Goal: Information Seeking & Learning: Learn about a topic

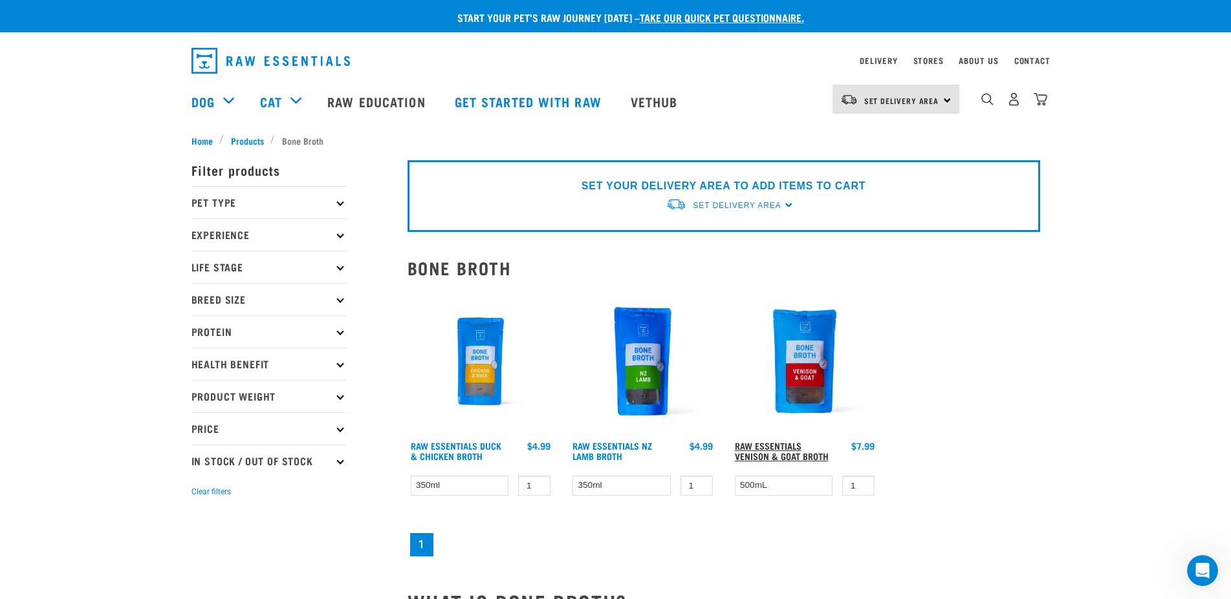
click at [795, 449] on link "Raw Essentials Venison & Goat Broth" at bounding box center [782, 451] width 94 height 15
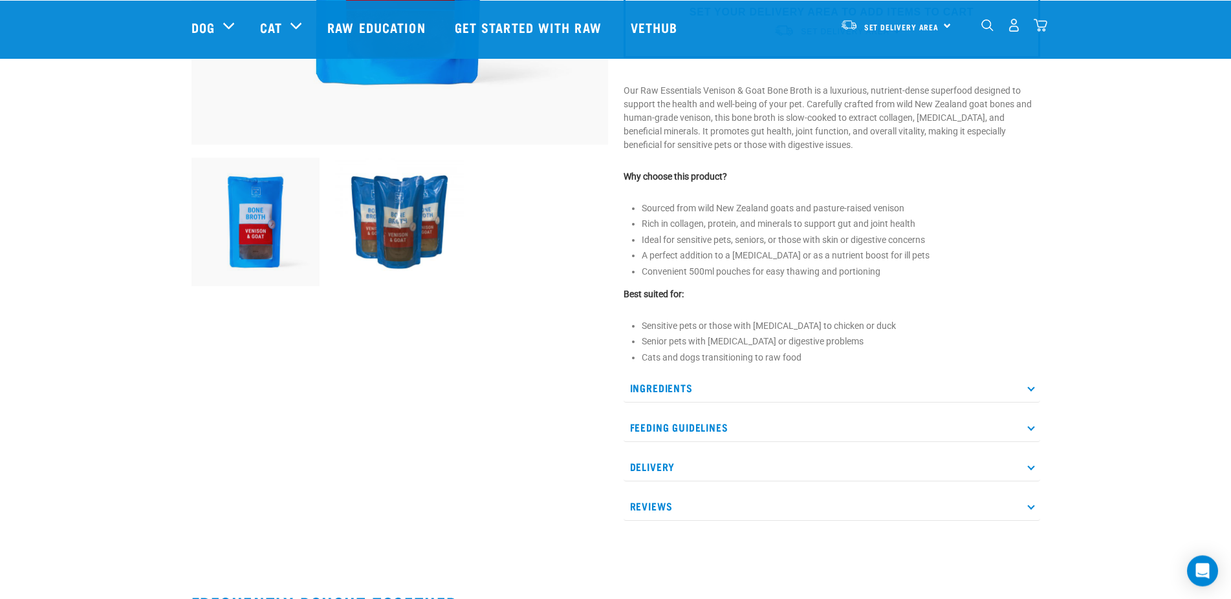
scroll to position [396, 0]
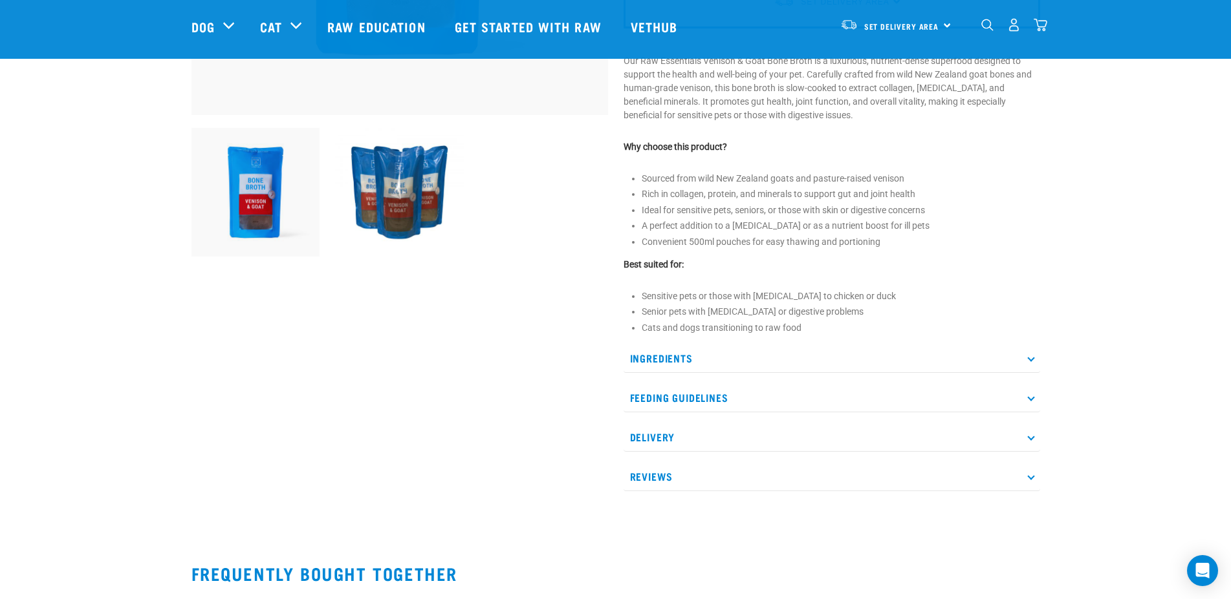
click at [664, 413] on p "Feeding Guidelines" at bounding box center [831, 397] width 416 height 29
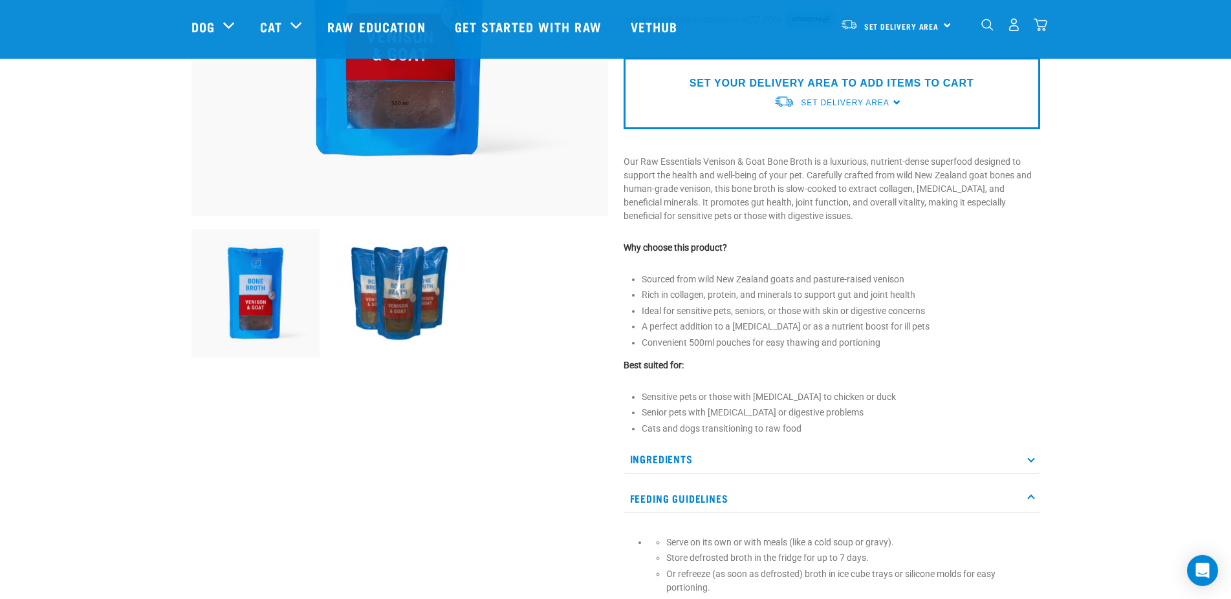
scroll to position [264, 0]
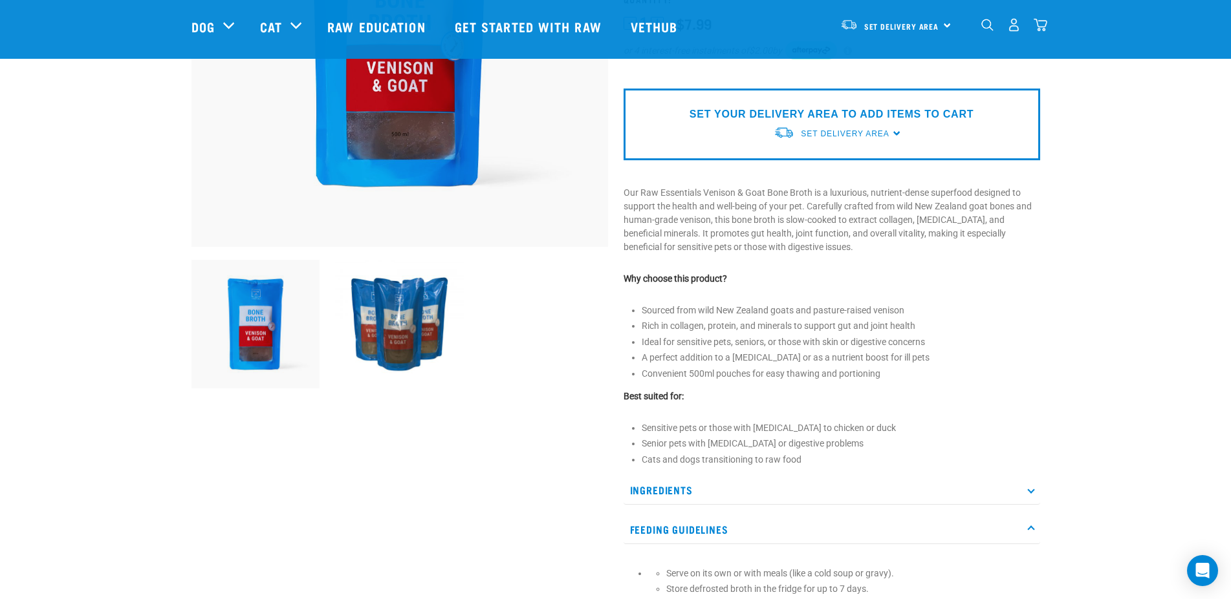
click at [405, 313] on img at bounding box center [399, 324] width 129 height 129
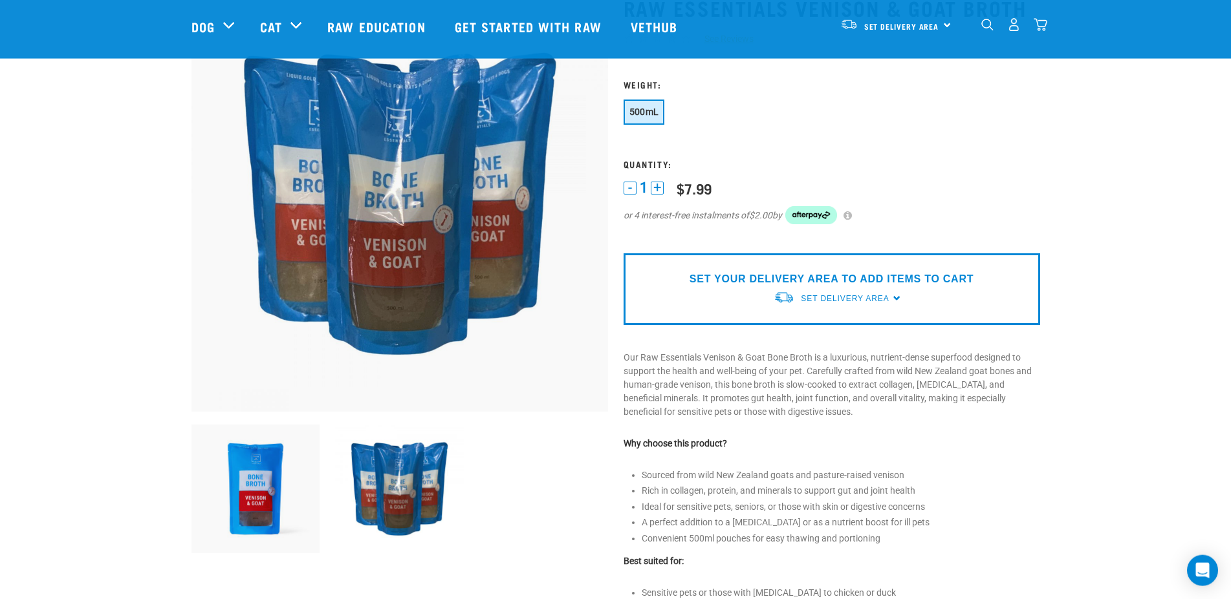
scroll to position [66, 0]
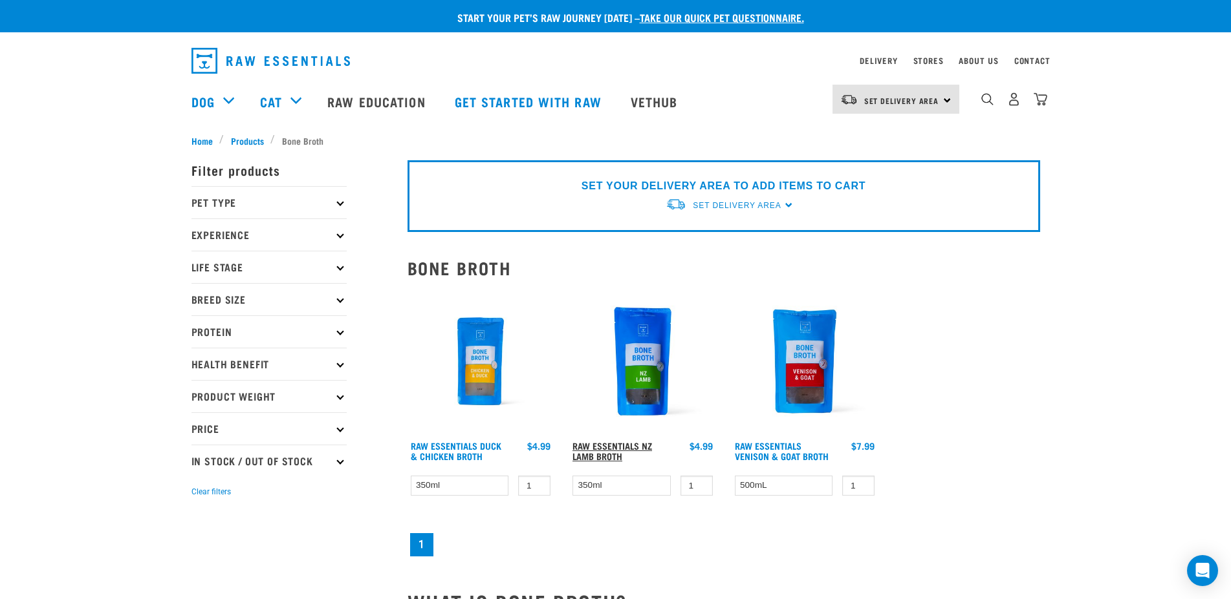
click at [628, 444] on link "Raw Essentials NZ Lamb Broth" at bounding box center [612, 451] width 80 height 15
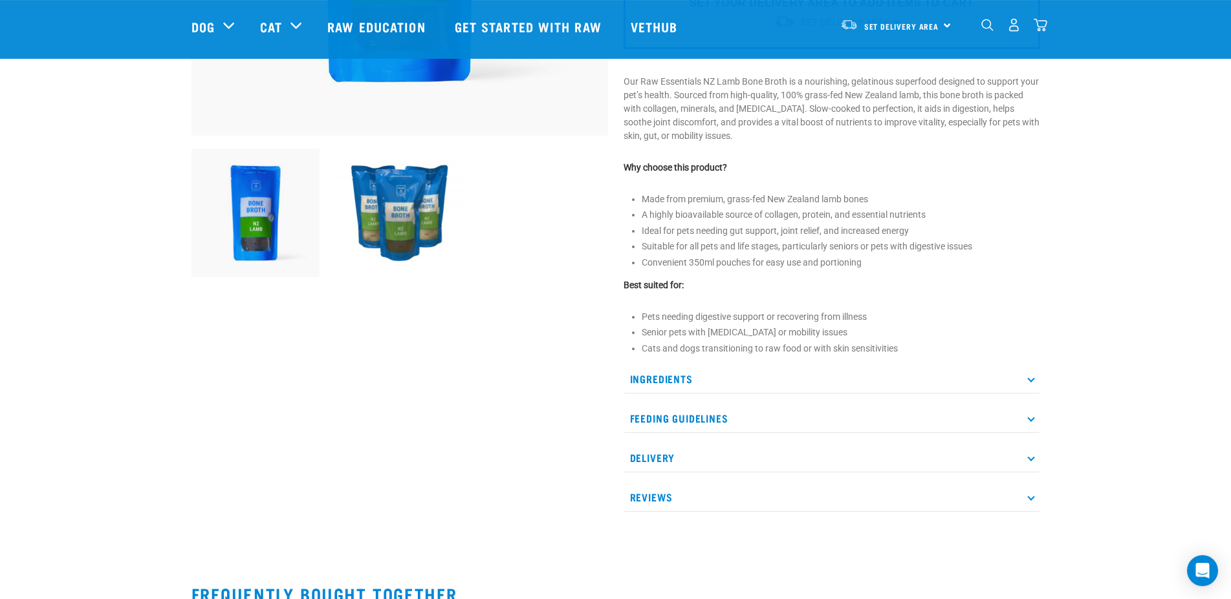
scroll to position [396, 0]
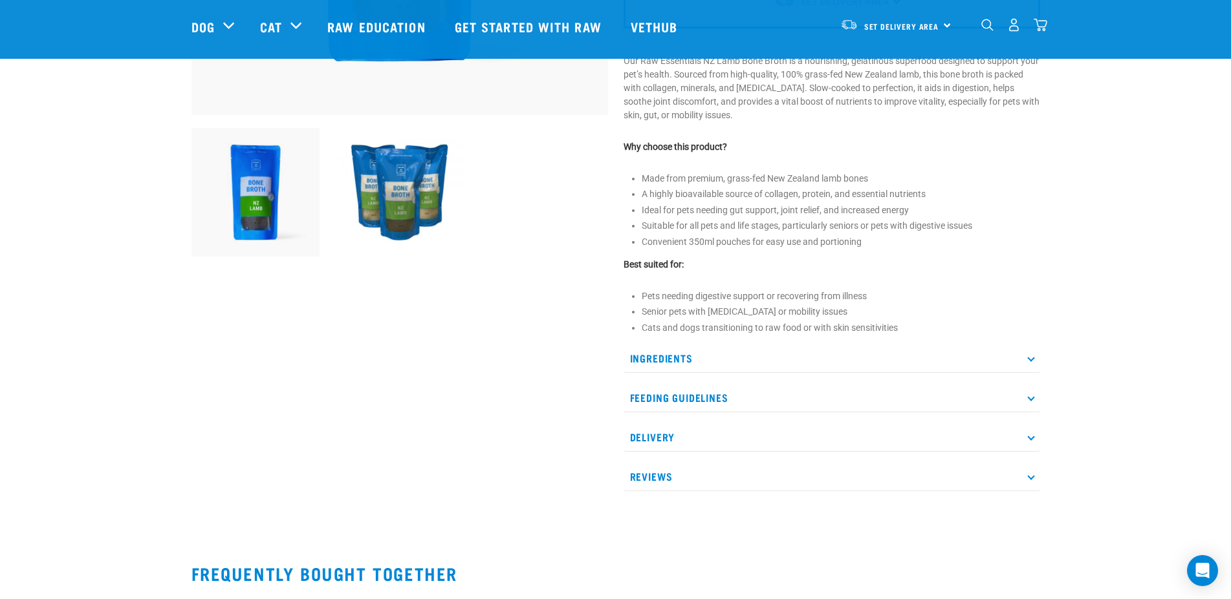
click at [681, 400] on p "Feeding Guidelines" at bounding box center [831, 397] width 416 height 29
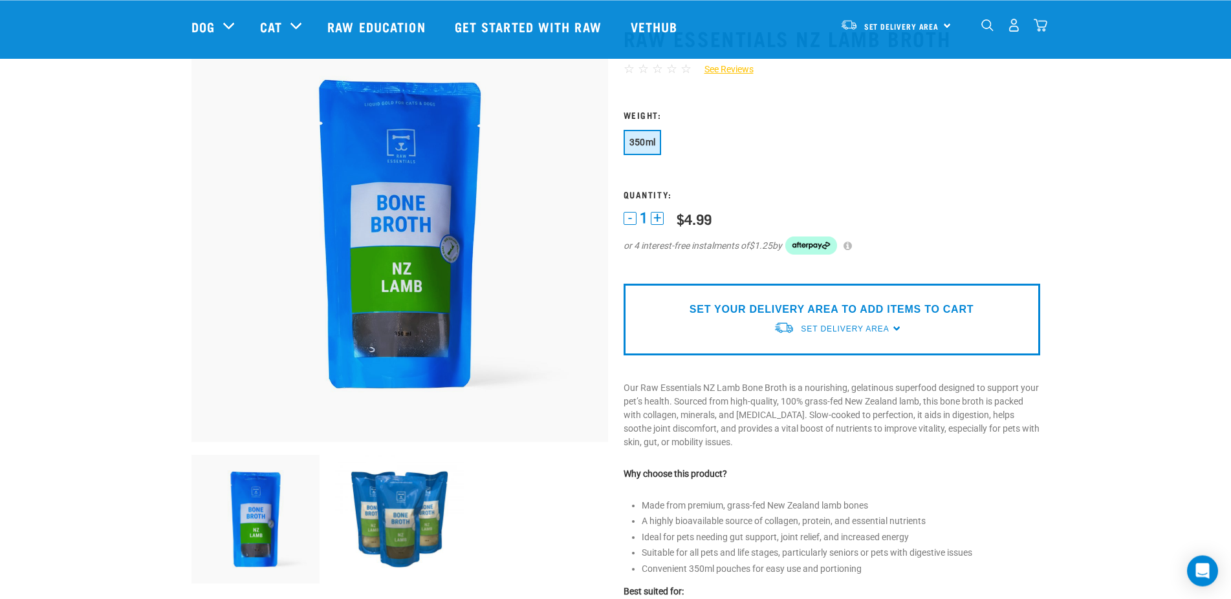
scroll to position [0, 0]
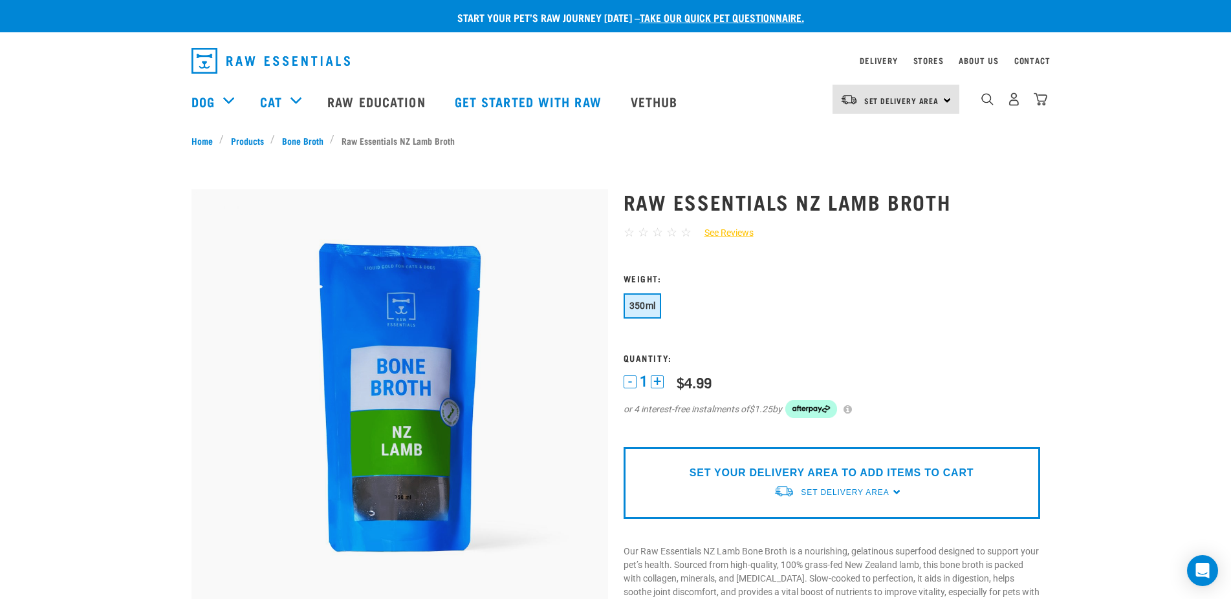
click at [405, 426] on img at bounding box center [399, 397] width 416 height 416
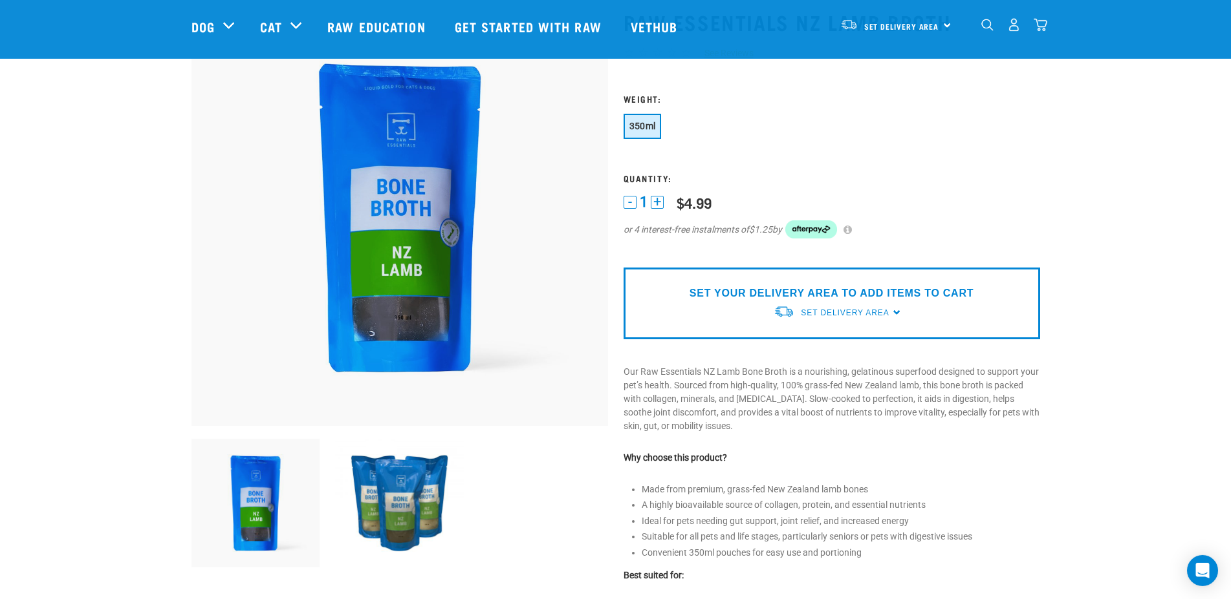
scroll to position [66, 0]
